Goal: Information Seeking & Learning: Learn about a topic

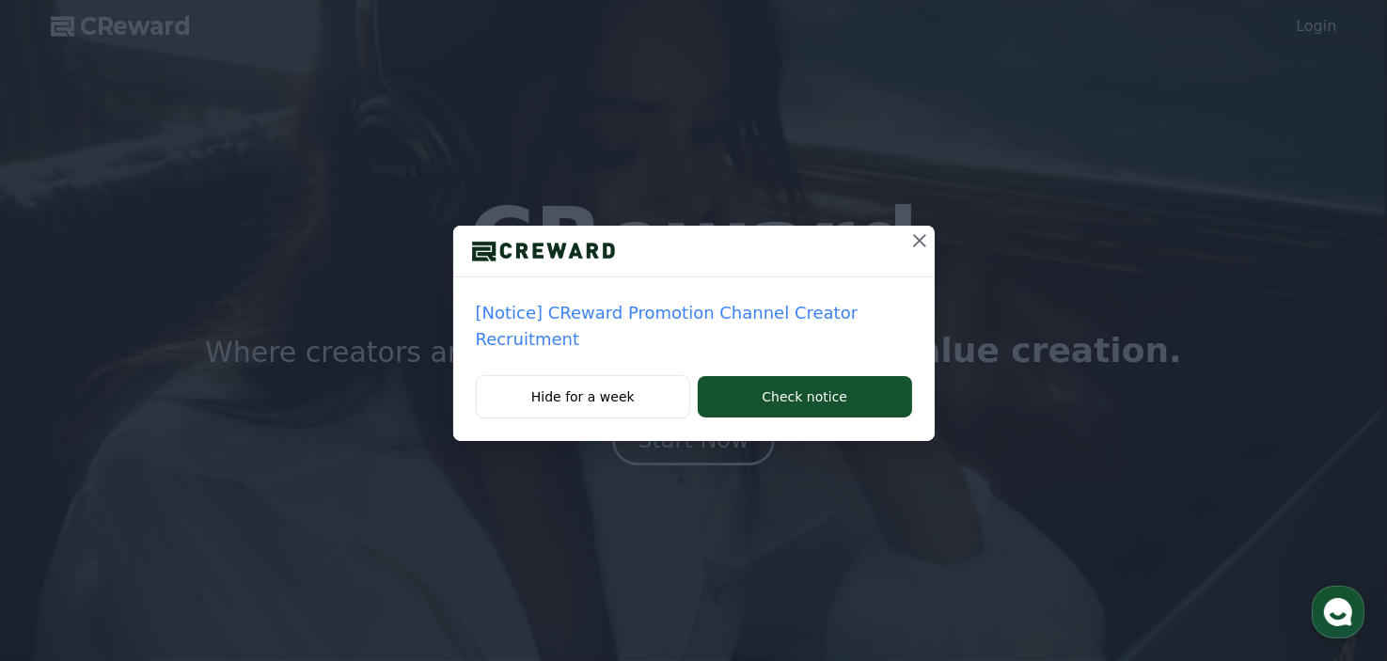
click at [823, 315] on p "[Notice] CReward Promotion Channel Creator Recruitment" at bounding box center [694, 326] width 436 height 53
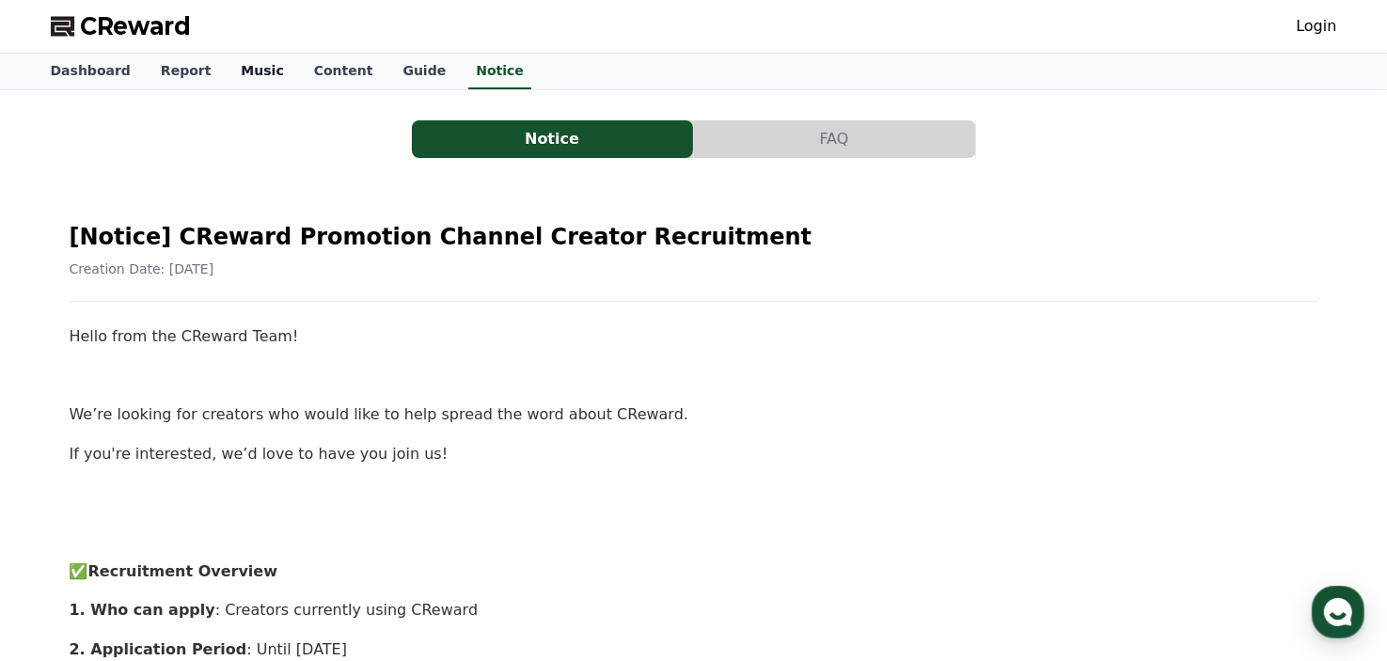
click at [246, 71] on link "Music" at bounding box center [262, 72] width 72 height 36
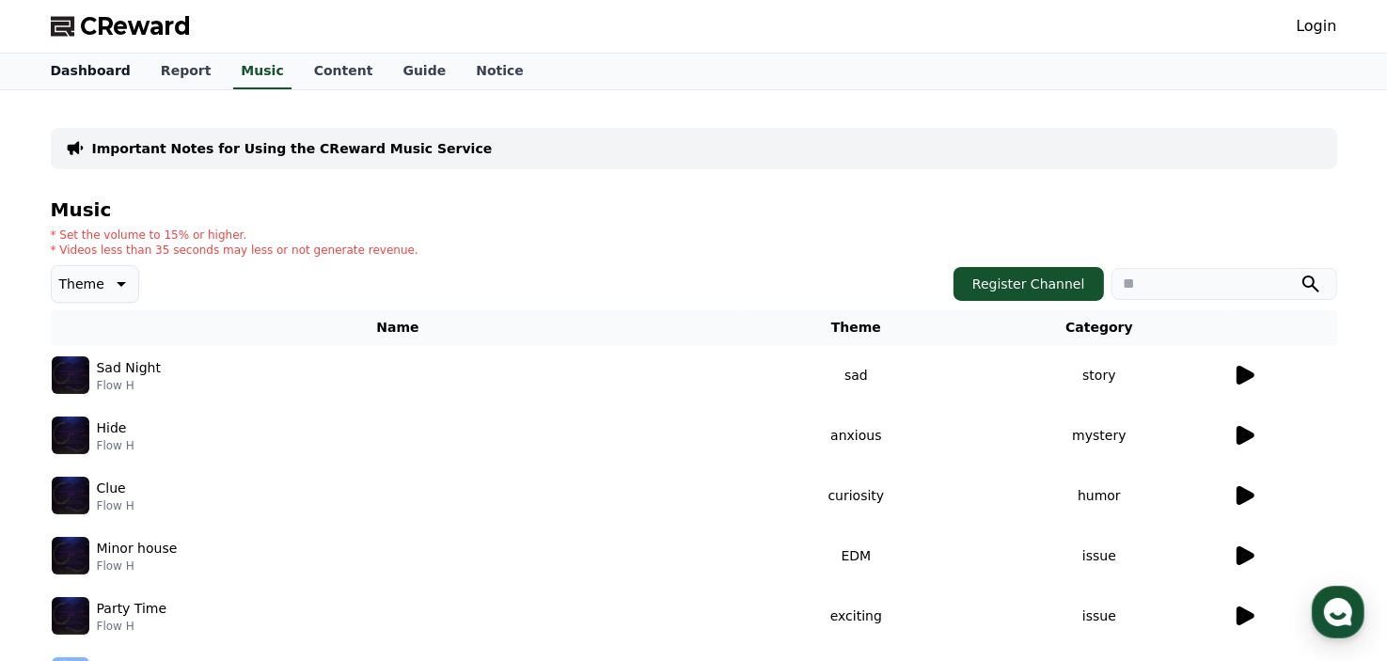
click at [98, 67] on link "Dashboard" at bounding box center [91, 72] width 110 height 36
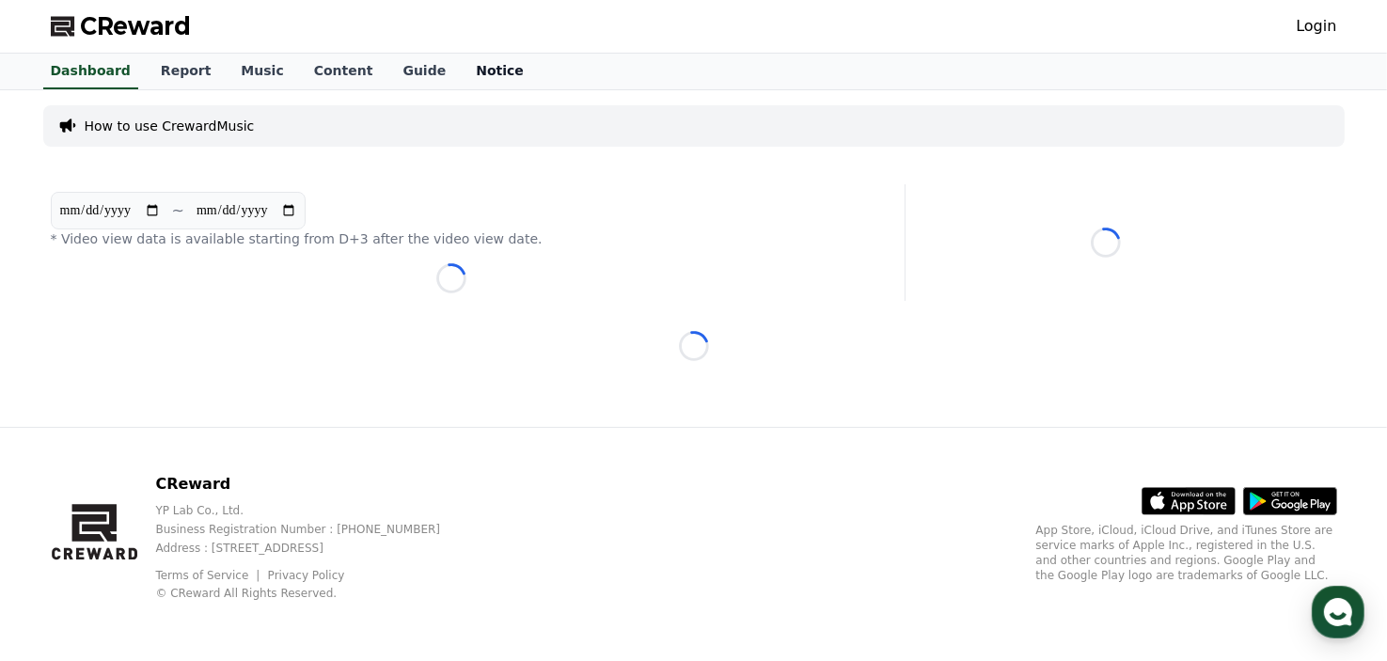
click at [473, 74] on link "Notice" at bounding box center [500, 72] width 78 height 36
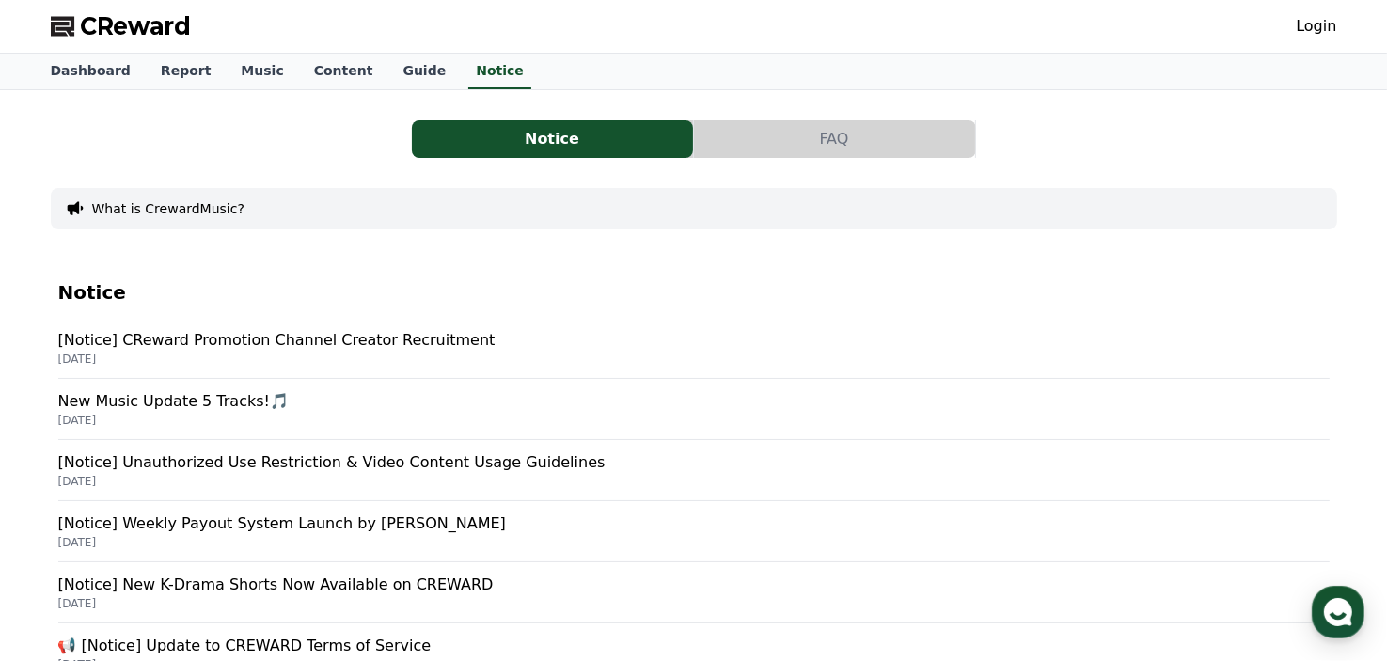
click at [410, 352] on p "2025-09-05" at bounding box center [694, 359] width 1272 height 15
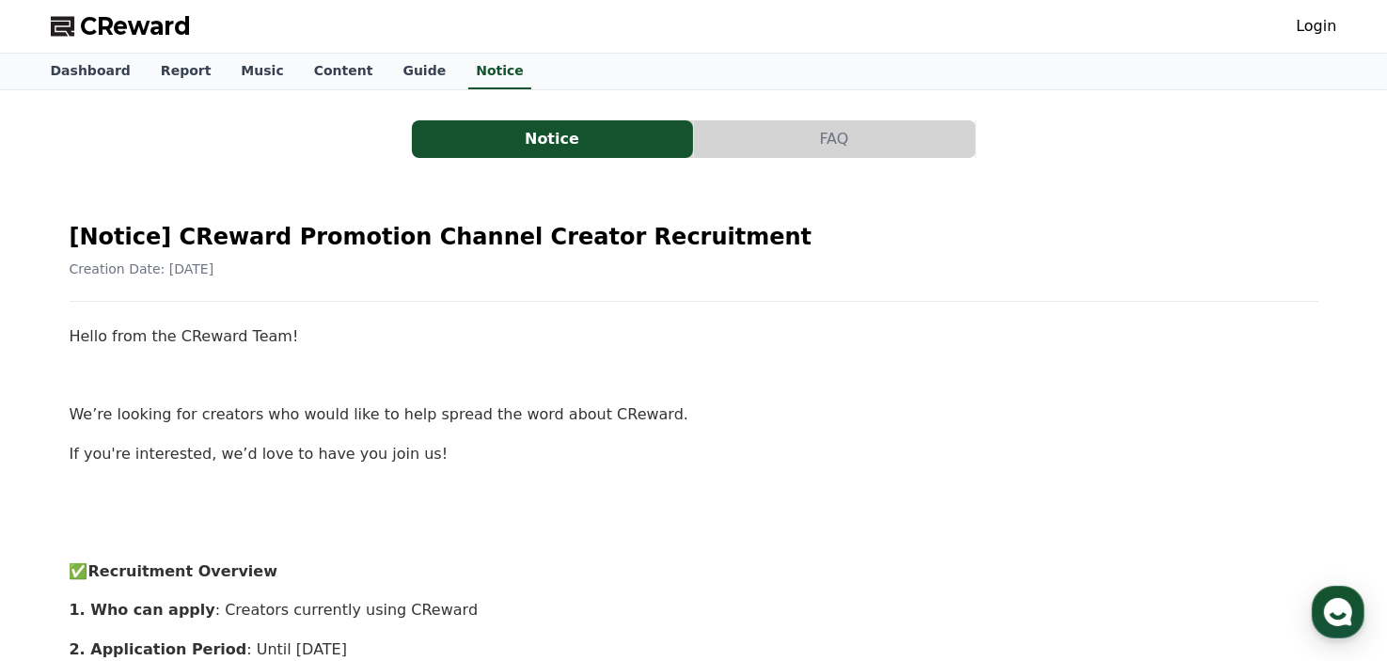
drag, startPoint x: 414, startPoint y: 456, endPoint x: 65, endPoint y: 347, distance: 365.6
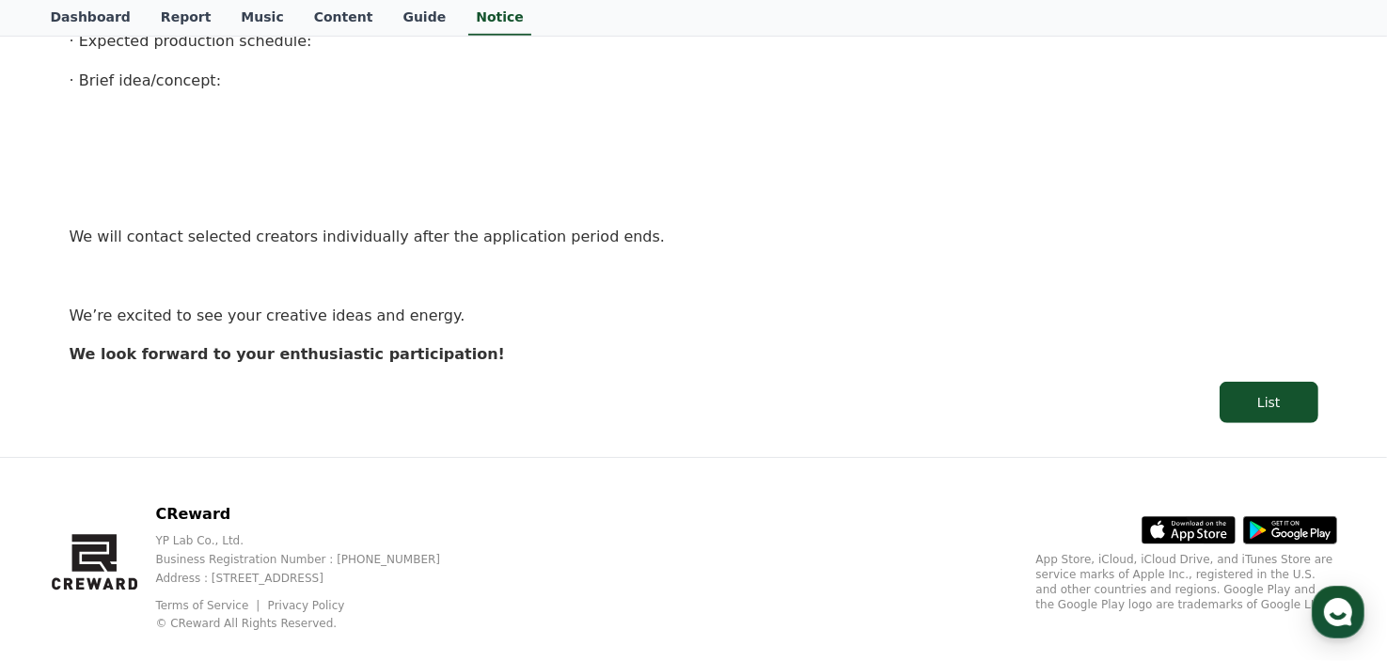
scroll to position [1340, 0]
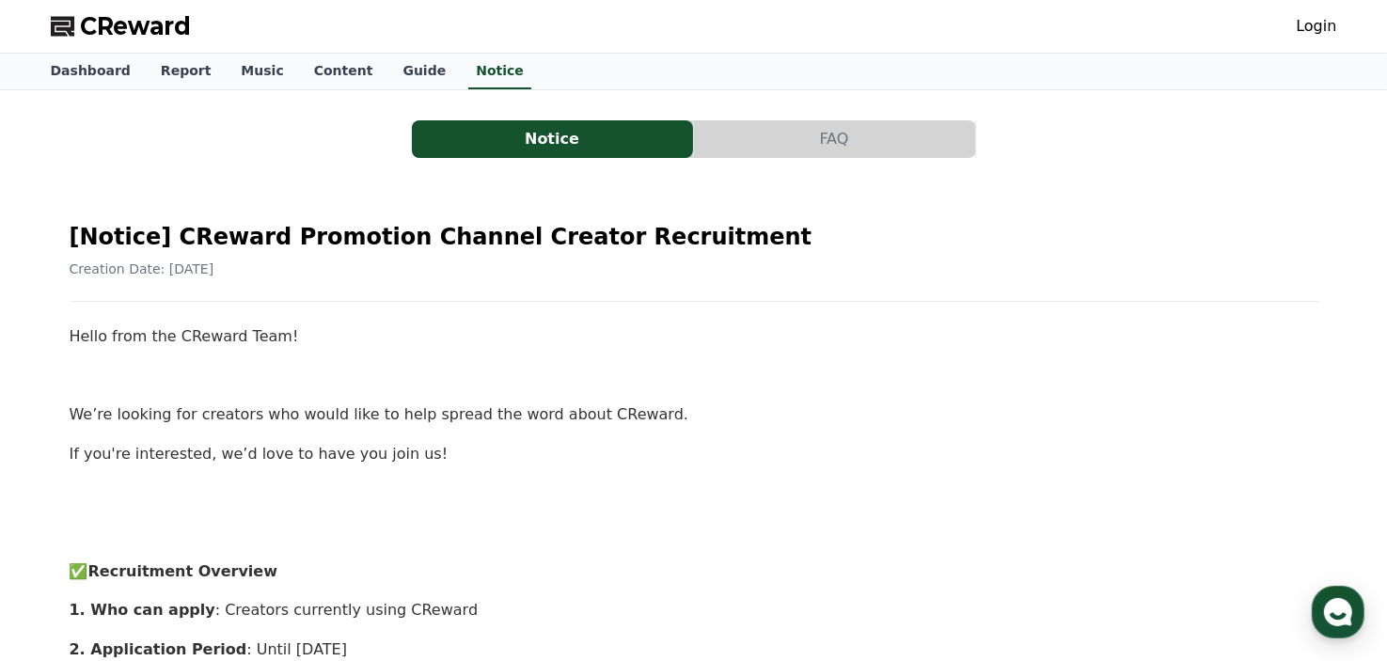
scroll to position [0, 0]
click at [1314, 31] on link "Login" at bounding box center [1316, 26] width 40 height 23
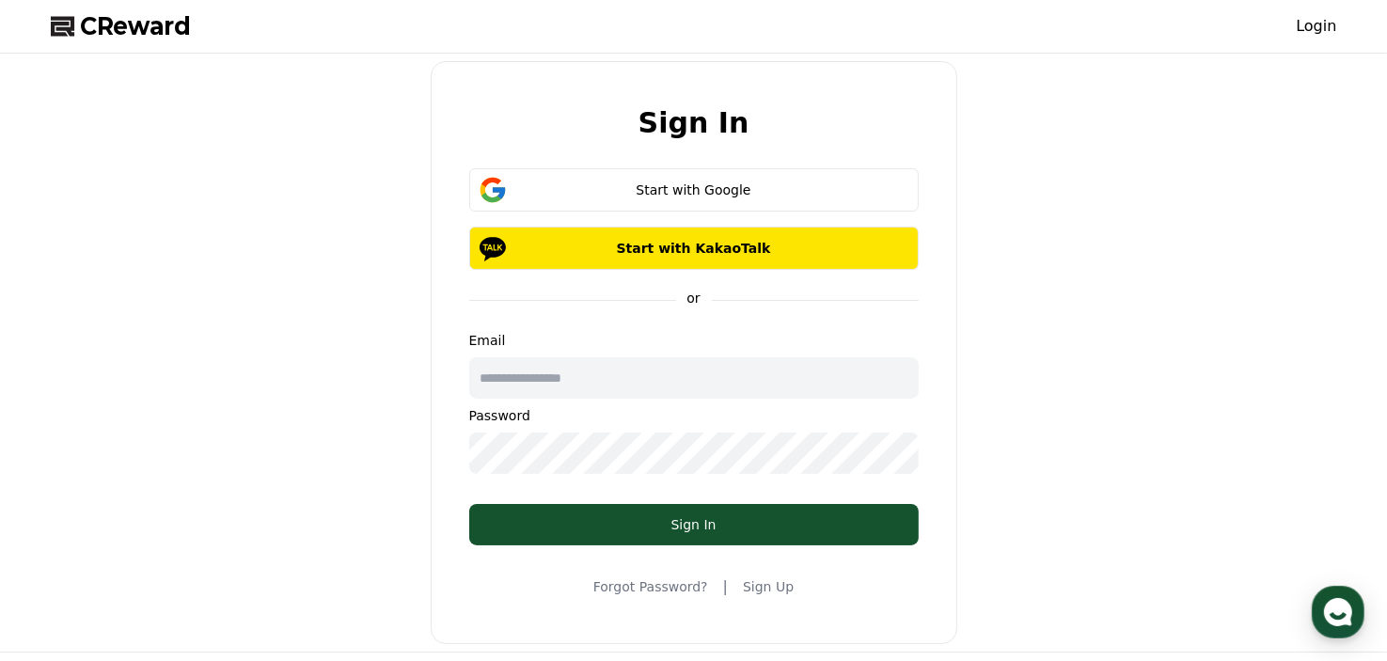
click at [98, 28] on span "CReward" at bounding box center [136, 26] width 111 height 30
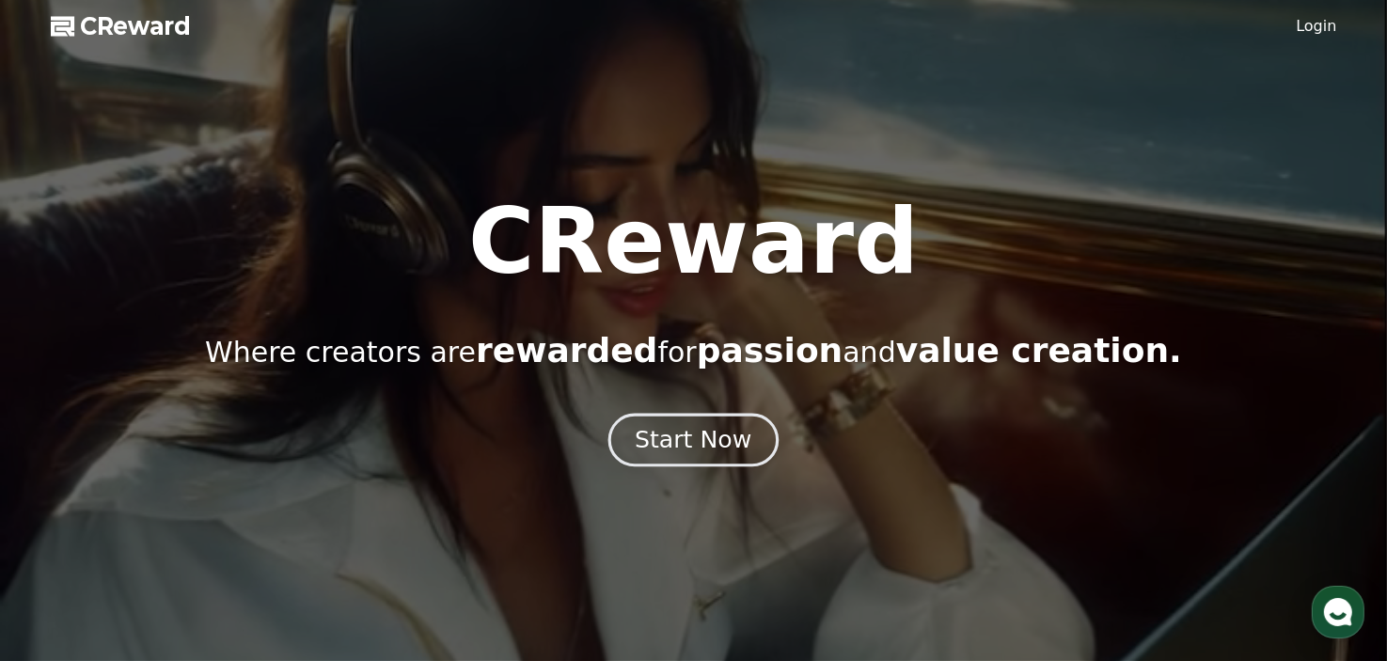
click at [659, 452] on div "Start Now" at bounding box center [693, 440] width 117 height 32
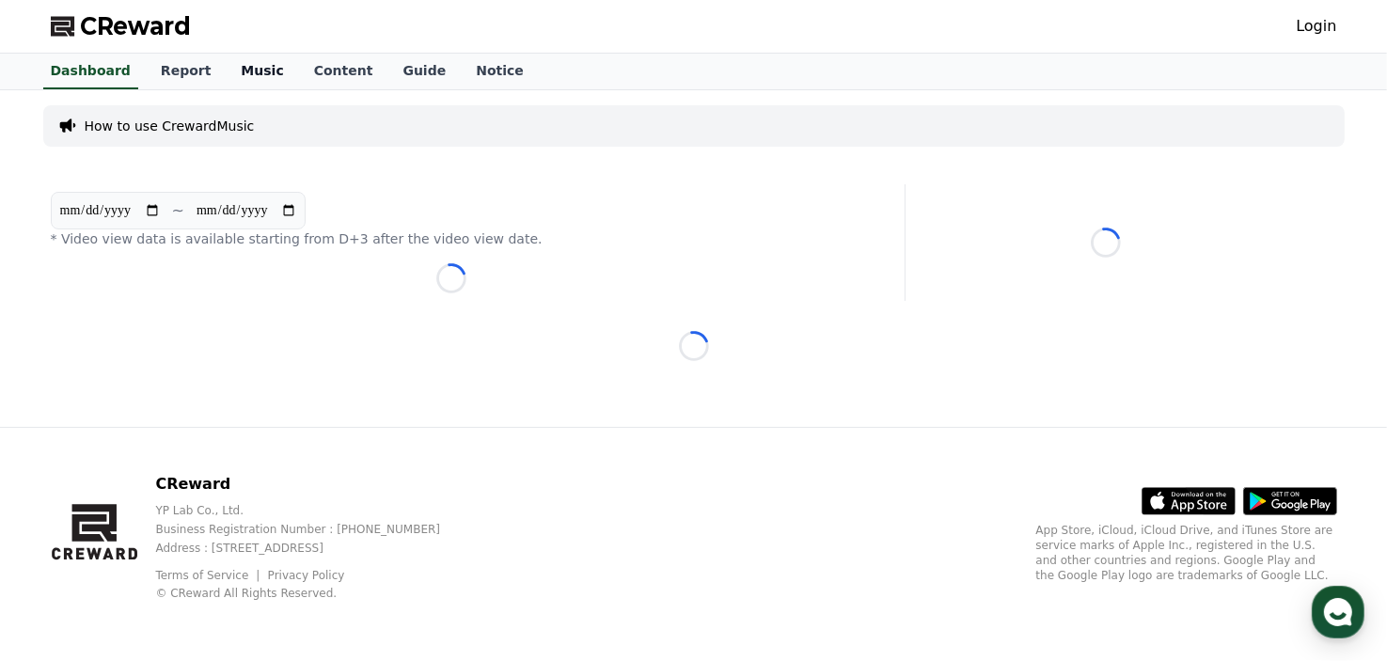
click at [256, 81] on link "Music" at bounding box center [262, 72] width 72 height 36
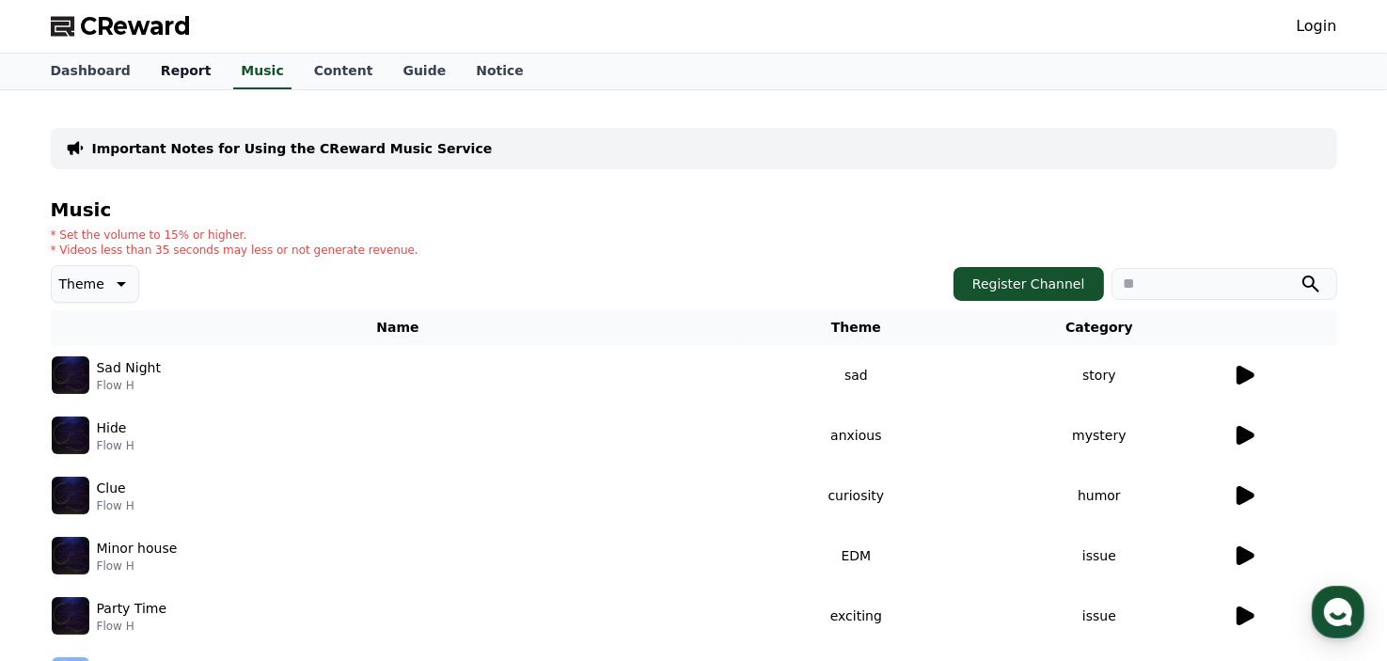
click at [176, 82] on link "Report" at bounding box center [186, 72] width 81 height 36
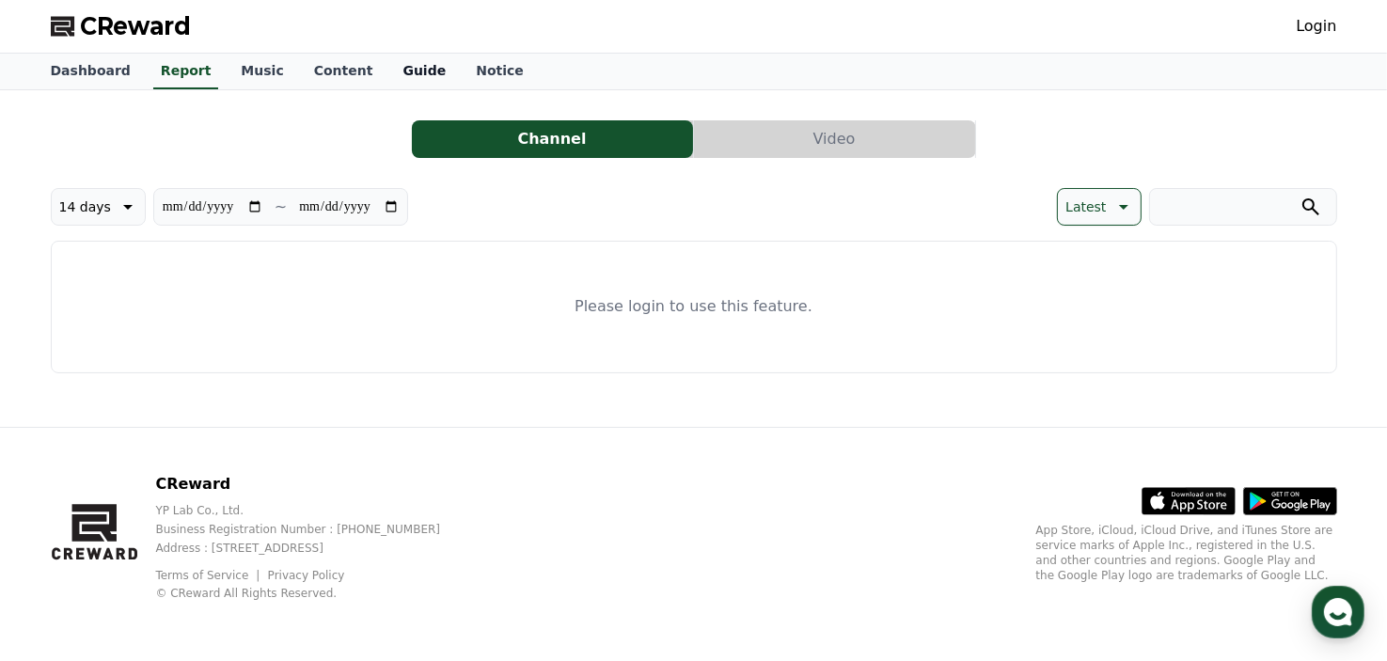
click at [387, 78] on link "Guide" at bounding box center [423, 72] width 73 height 36
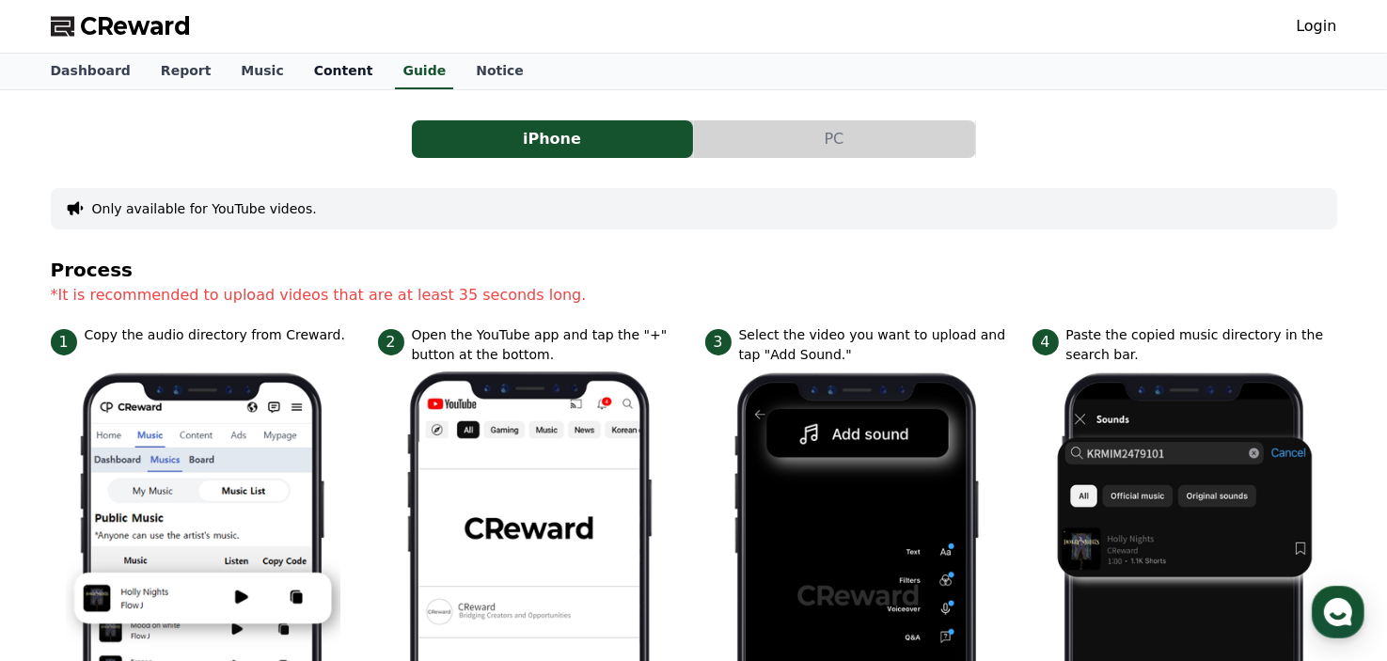
click at [314, 73] on link "Content" at bounding box center [343, 72] width 89 height 36
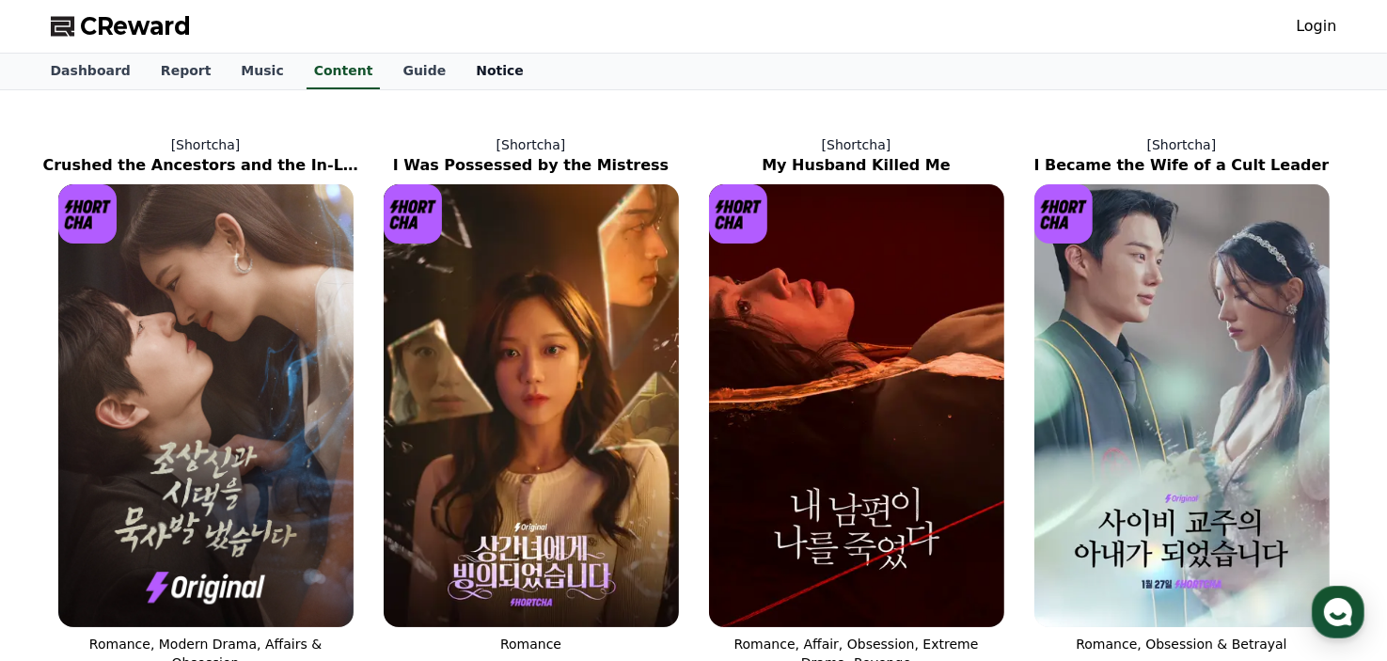
click at [461, 79] on link "Notice" at bounding box center [500, 72] width 78 height 36
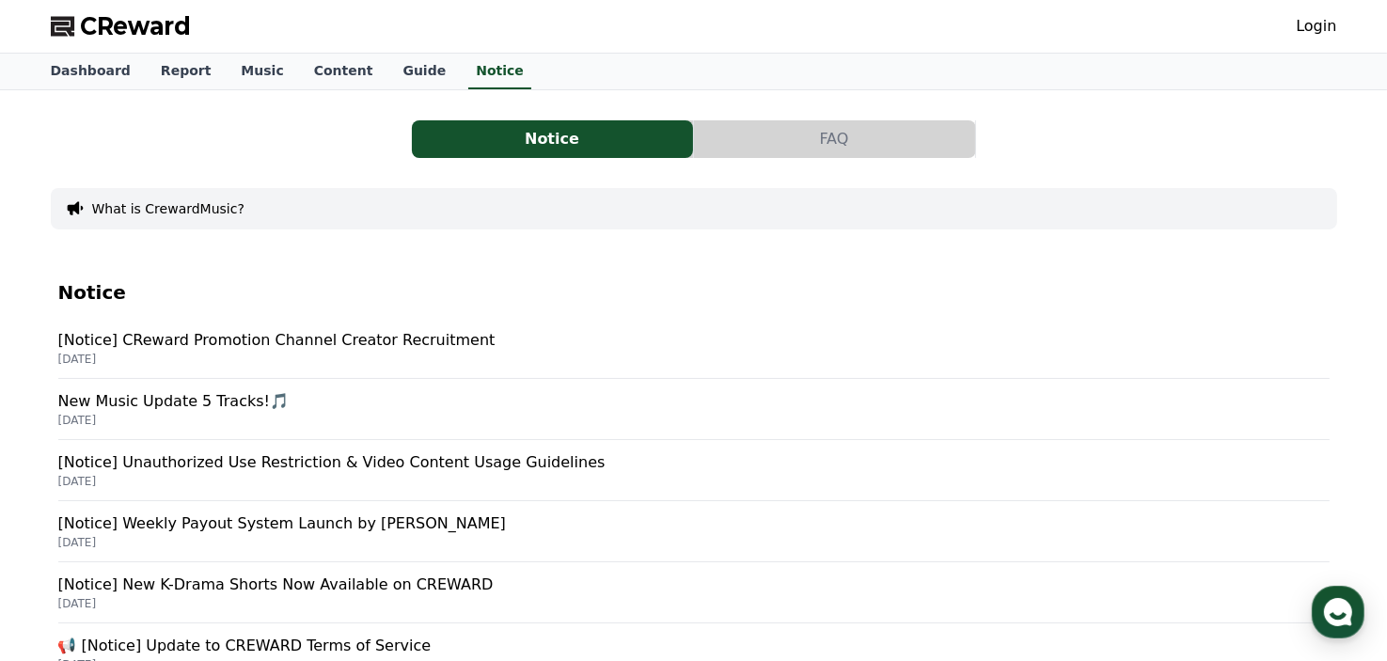
click at [786, 146] on button "FAQ" at bounding box center [834, 139] width 281 height 38
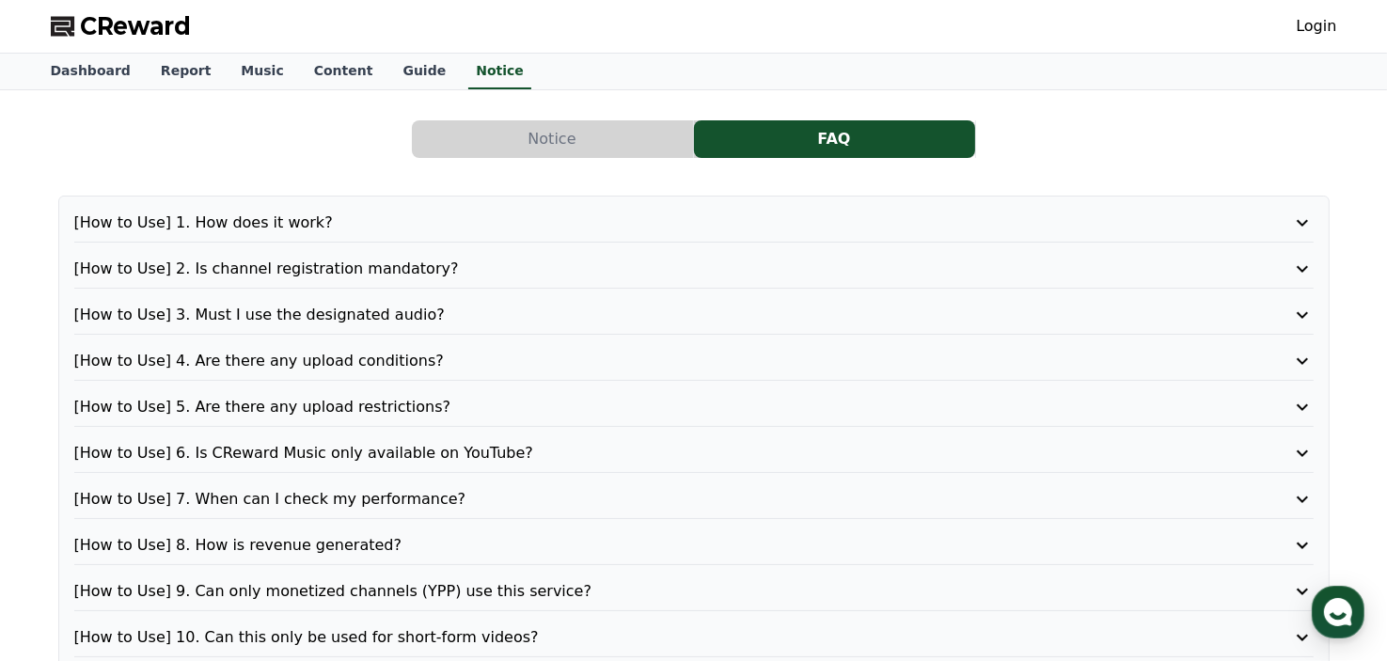
click at [502, 150] on button "Notice" at bounding box center [552, 139] width 281 height 38
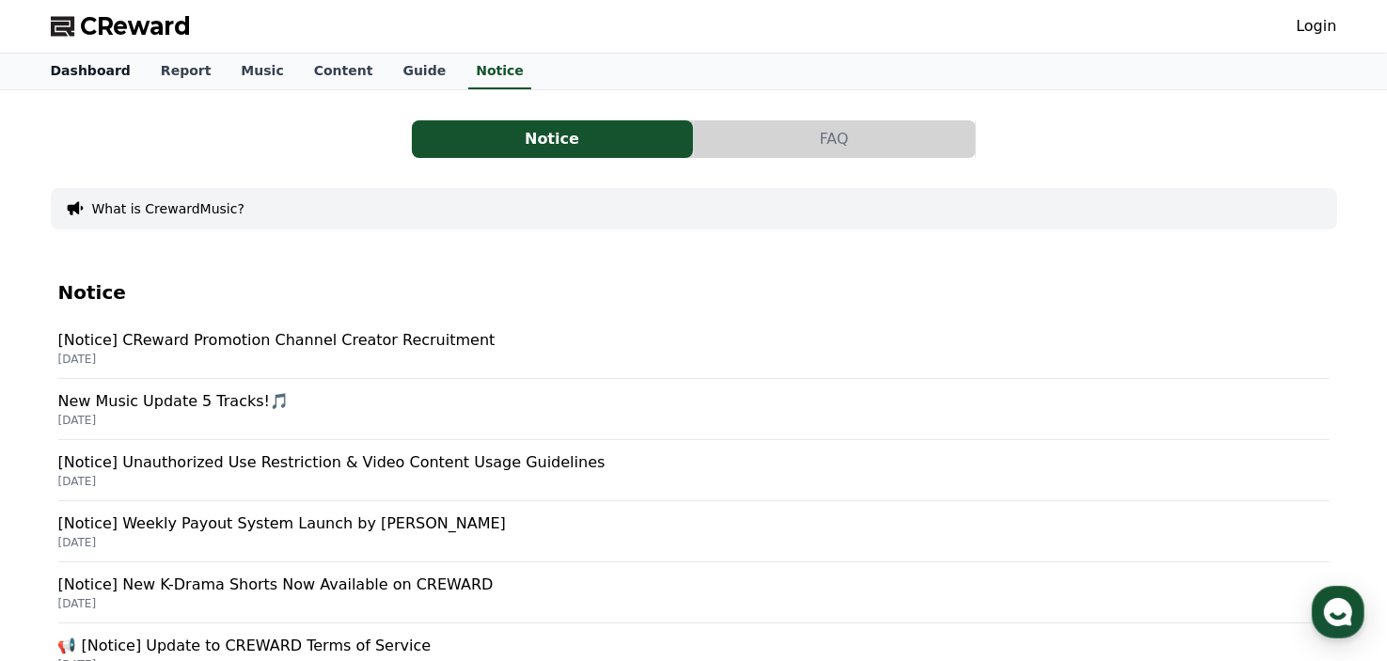
click at [99, 77] on link "Dashboard" at bounding box center [91, 72] width 110 height 36
